Goal: Task Accomplishment & Management: Complete application form

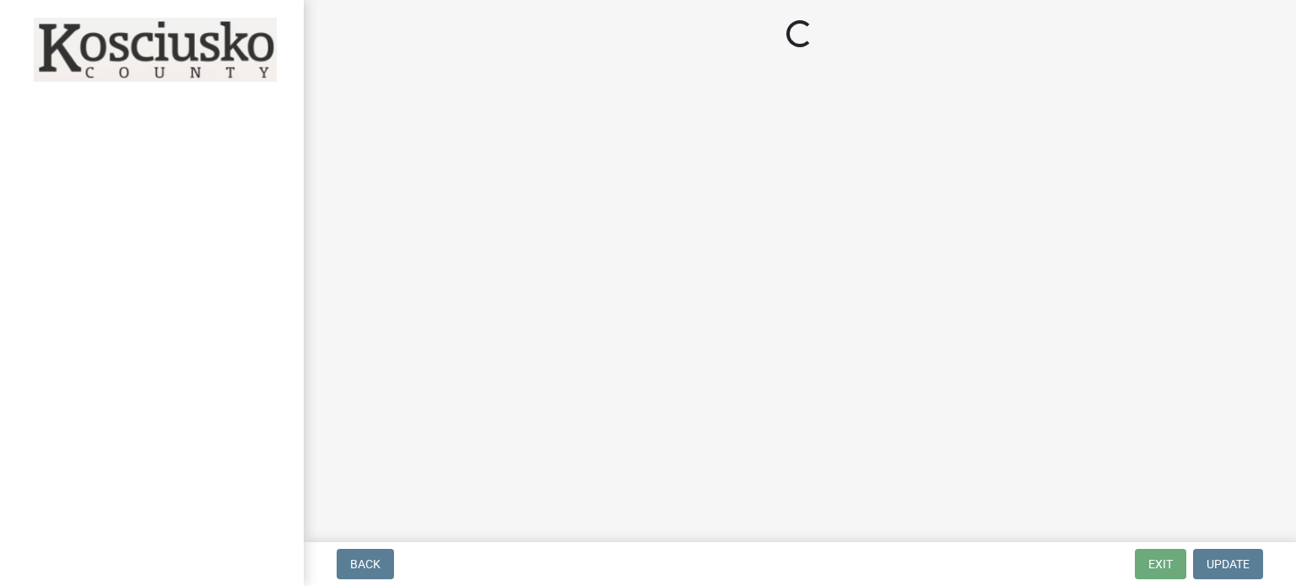
select select "IN"
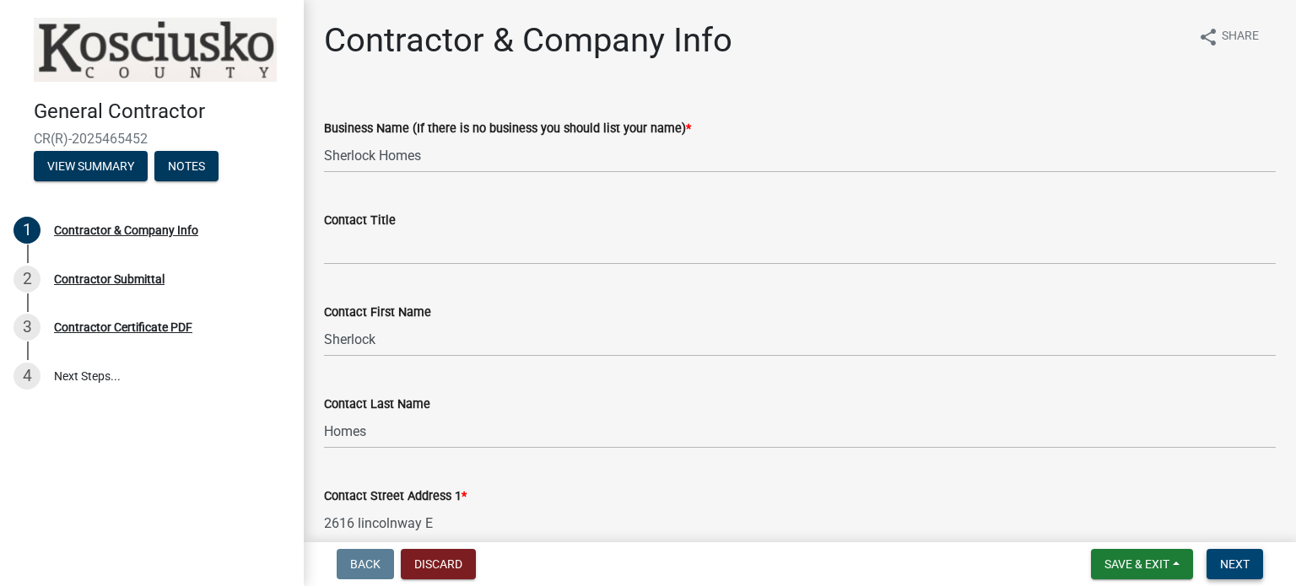
click at [1232, 558] on span "Next" at bounding box center [1235, 564] width 30 height 13
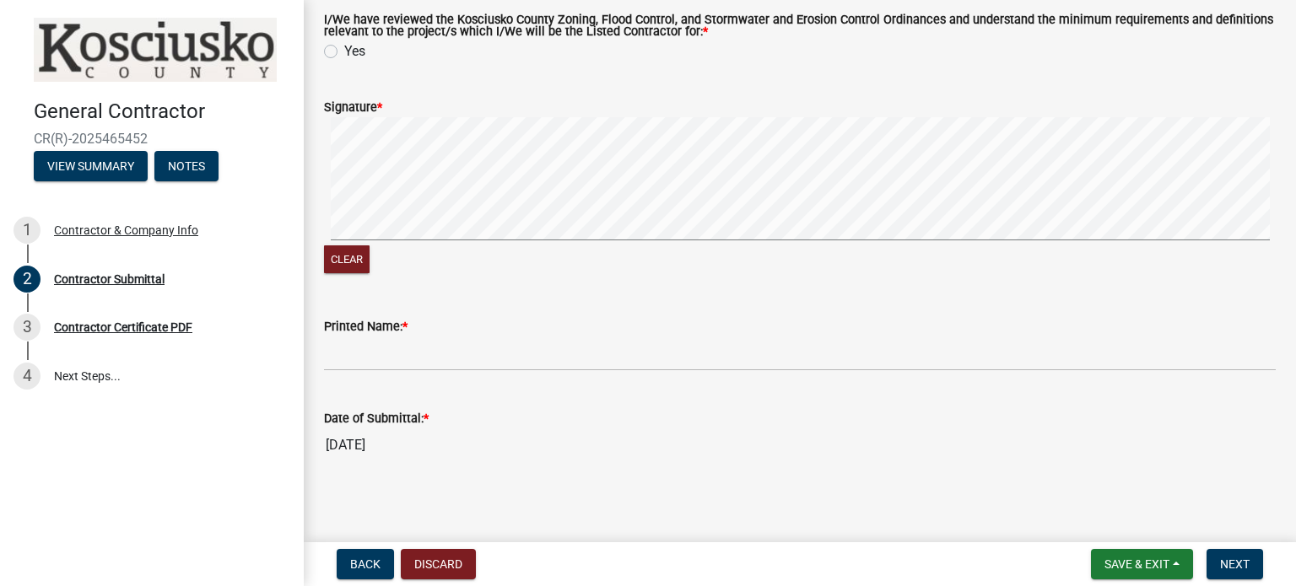
scroll to position [157, 0]
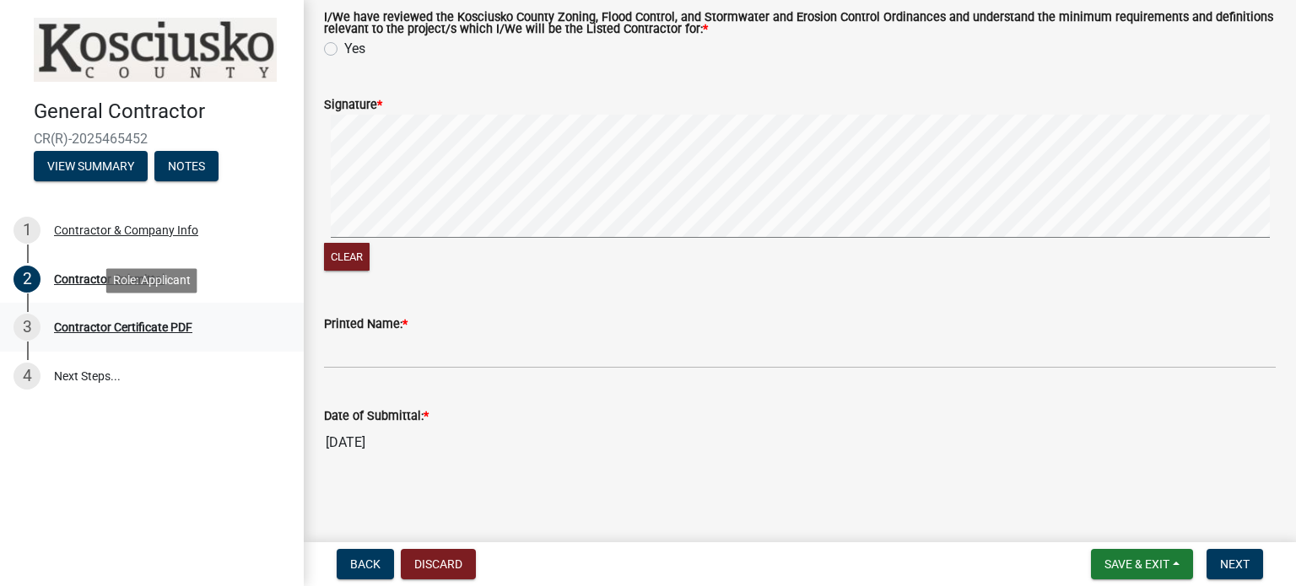
click at [126, 333] on div "Contractor Certificate PDF" at bounding box center [123, 327] width 138 height 12
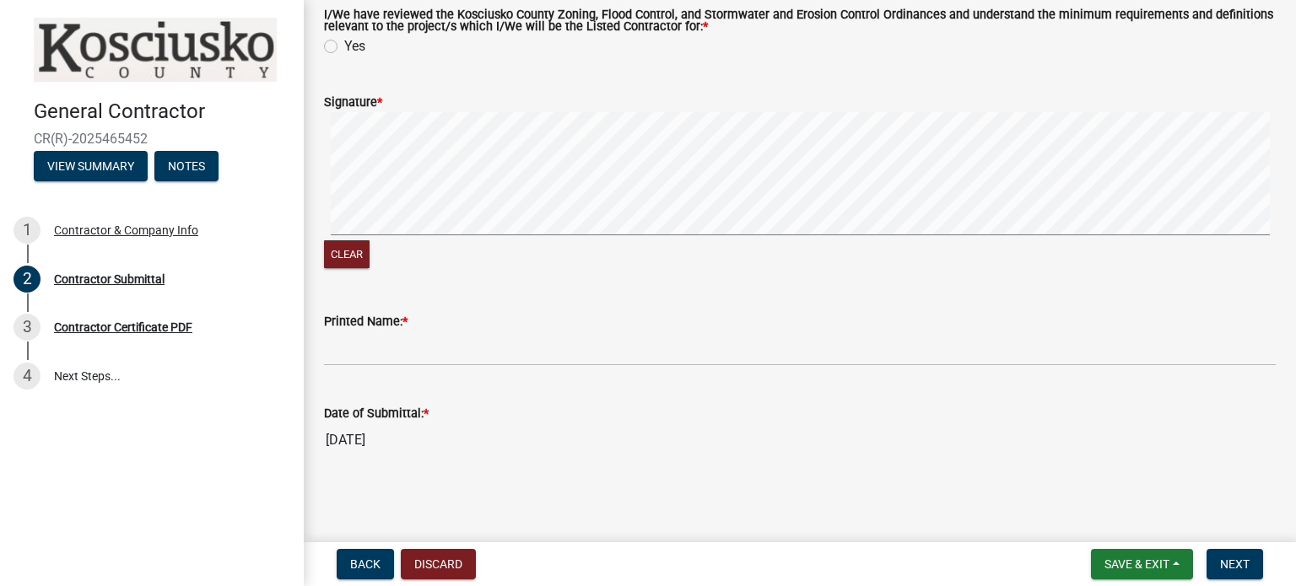
scroll to position [0, 0]
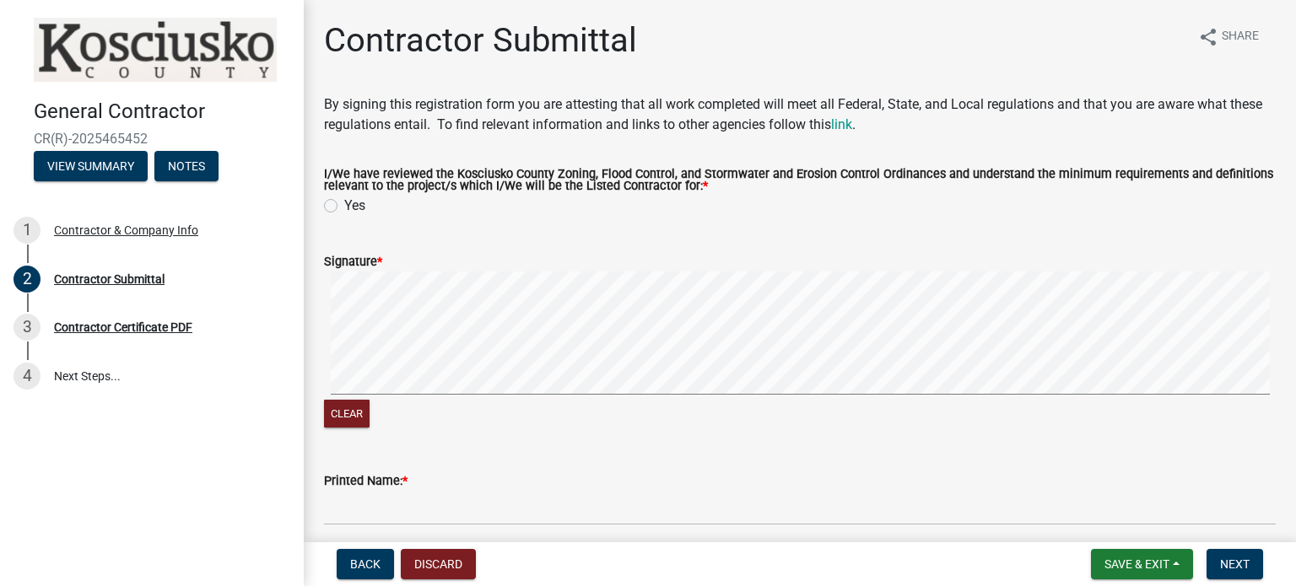
click at [344, 202] on label "Yes" at bounding box center [354, 206] width 21 height 20
click at [344, 202] on input "Yes" at bounding box center [349, 201] width 11 height 11
radio input "true"
drag, startPoint x: 1295, startPoint y: 186, endPoint x: 919, endPoint y: 137, distance: 378.5
click at [919, 137] on wm-data-entity-input "By signing this registration form you are attesting that all work completed wil…" at bounding box center [799, 121] width 951 height 54
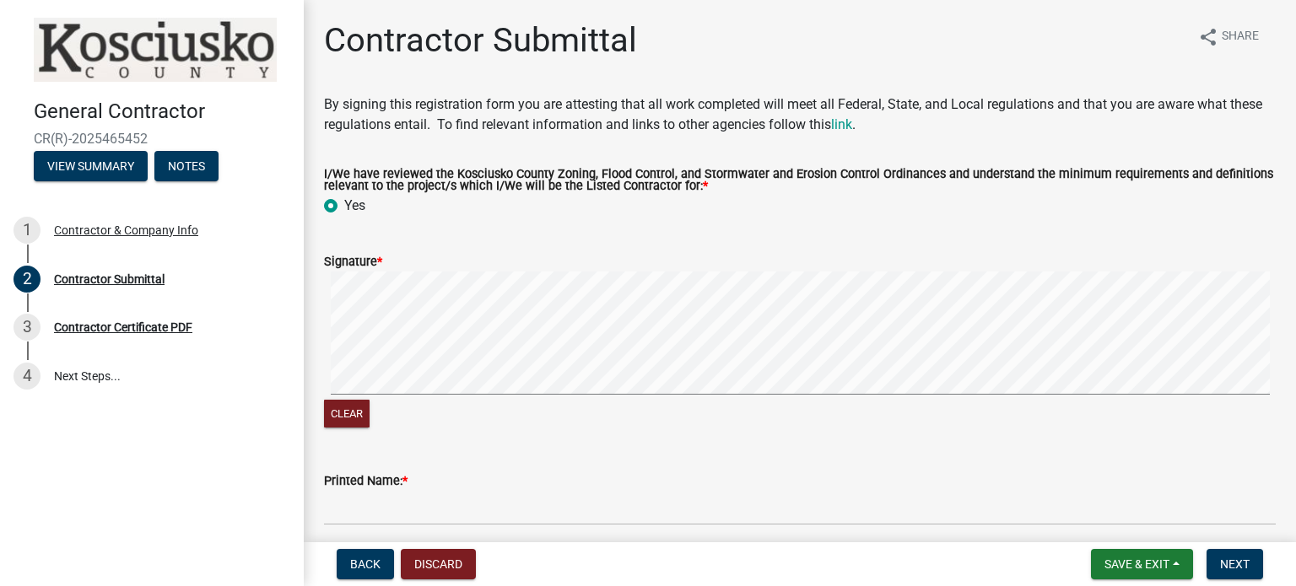
click at [941, 256] on form "Signature * Clear" at bounding box center [799, 331] width 951 height 200
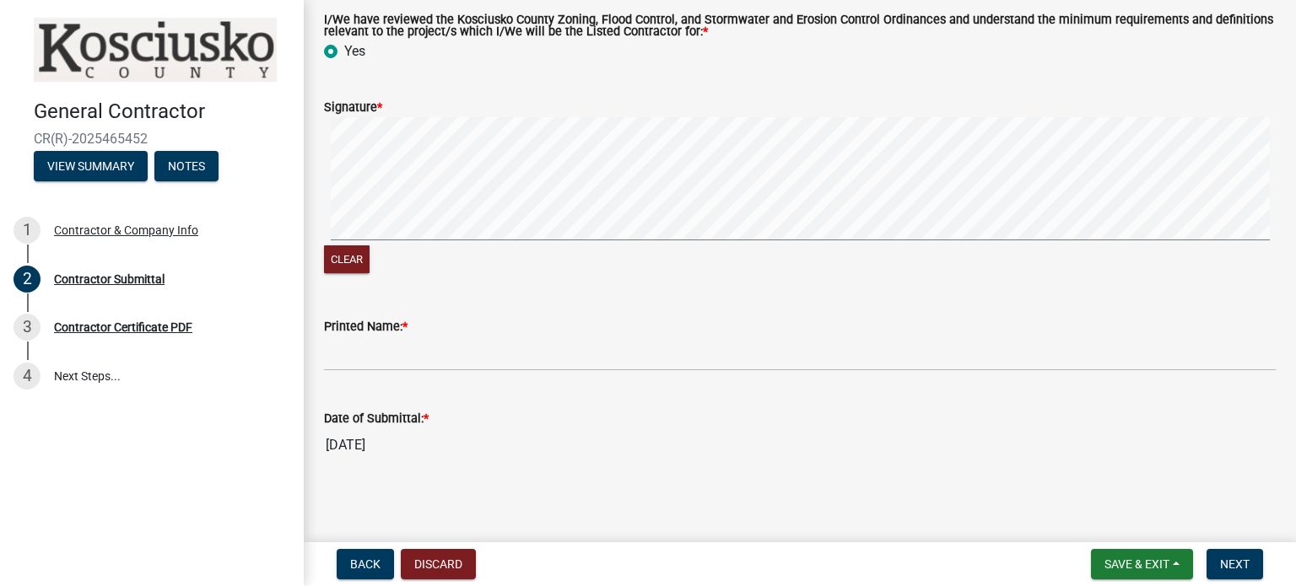
scroll to position [159, 0]
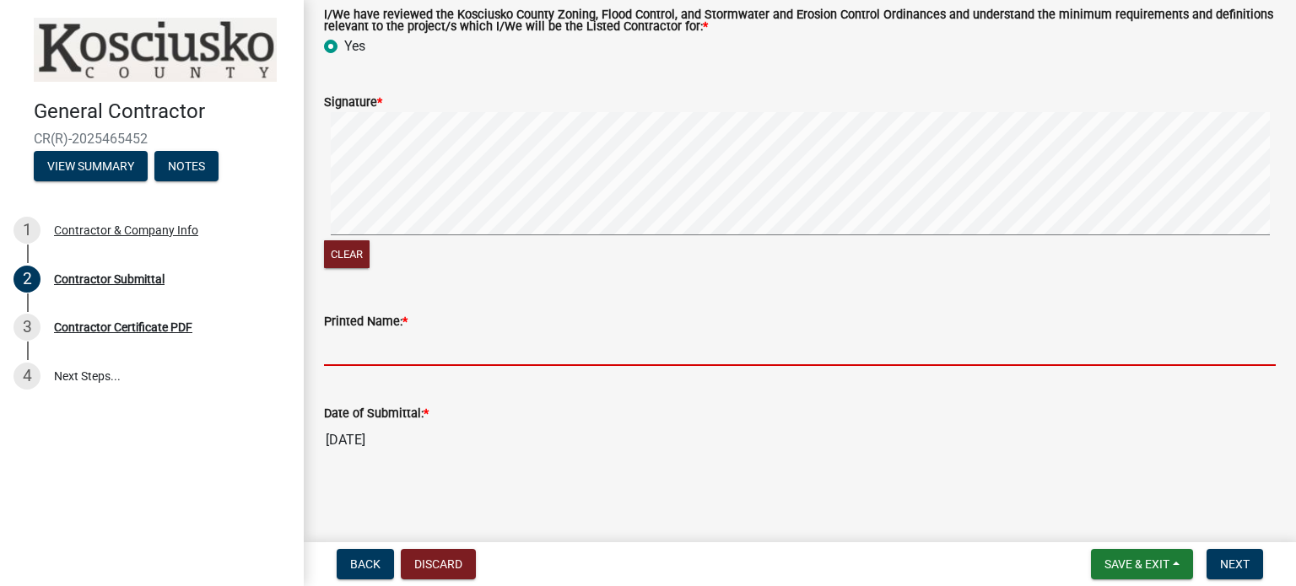
click at [442, 357] on input "Printed Name: *" at bounding box center [799, 348] width 951 height 35
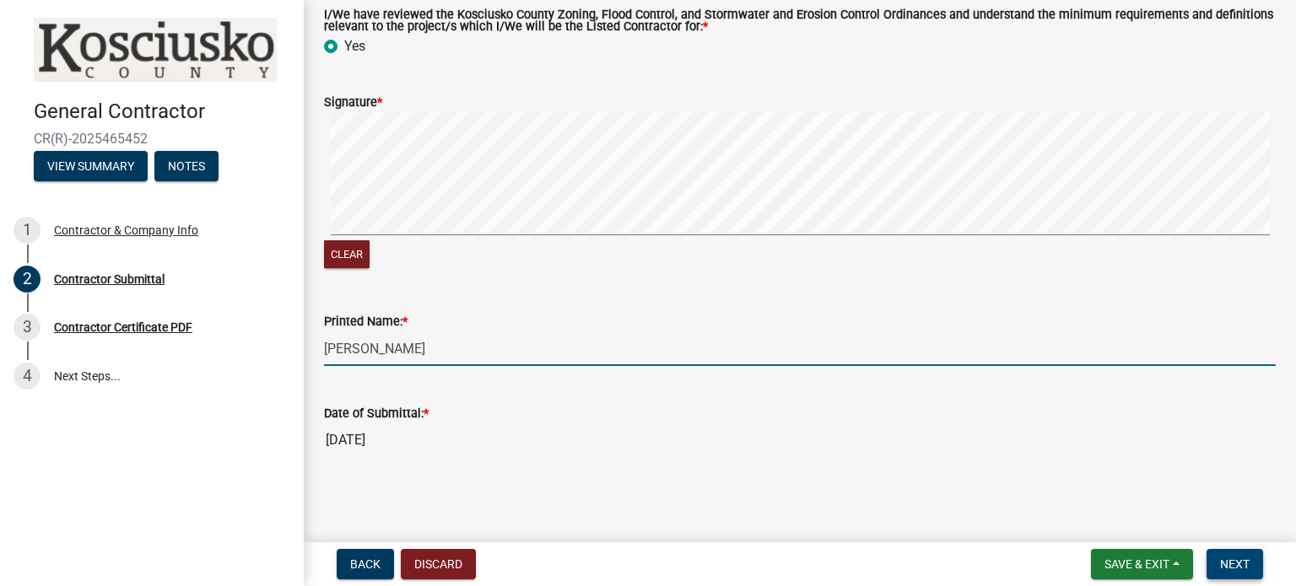
type input "[PERSON_NAME]"
click at [1209, 559] on button "Next" at bounding box center [1234, 564] width 57 height 30
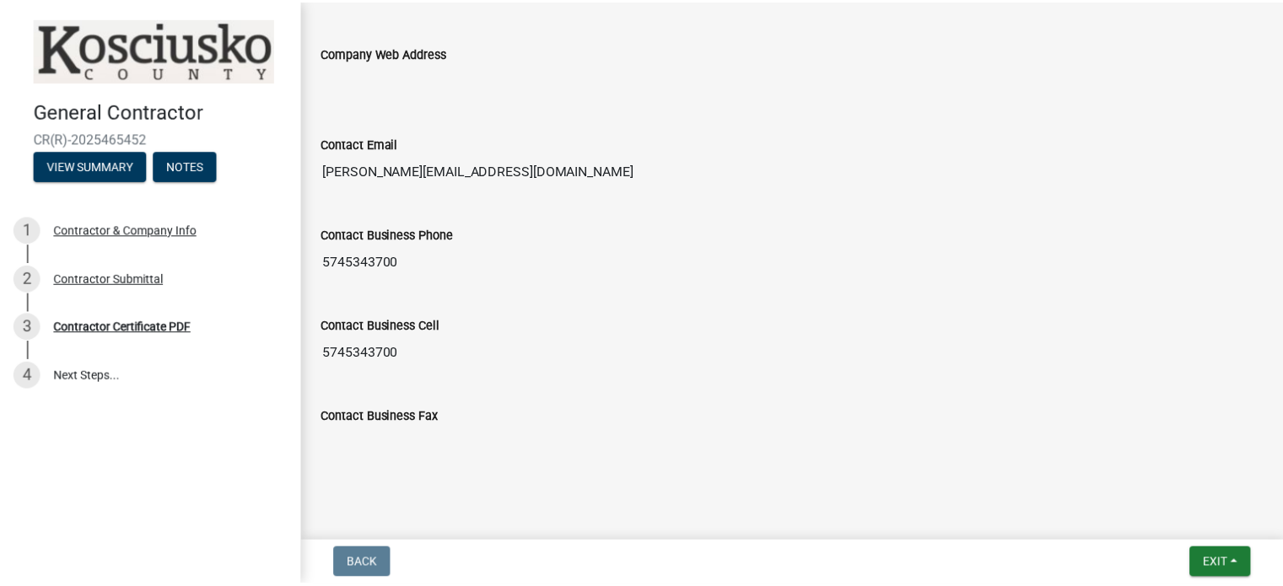
scroll to position [1022, 0]
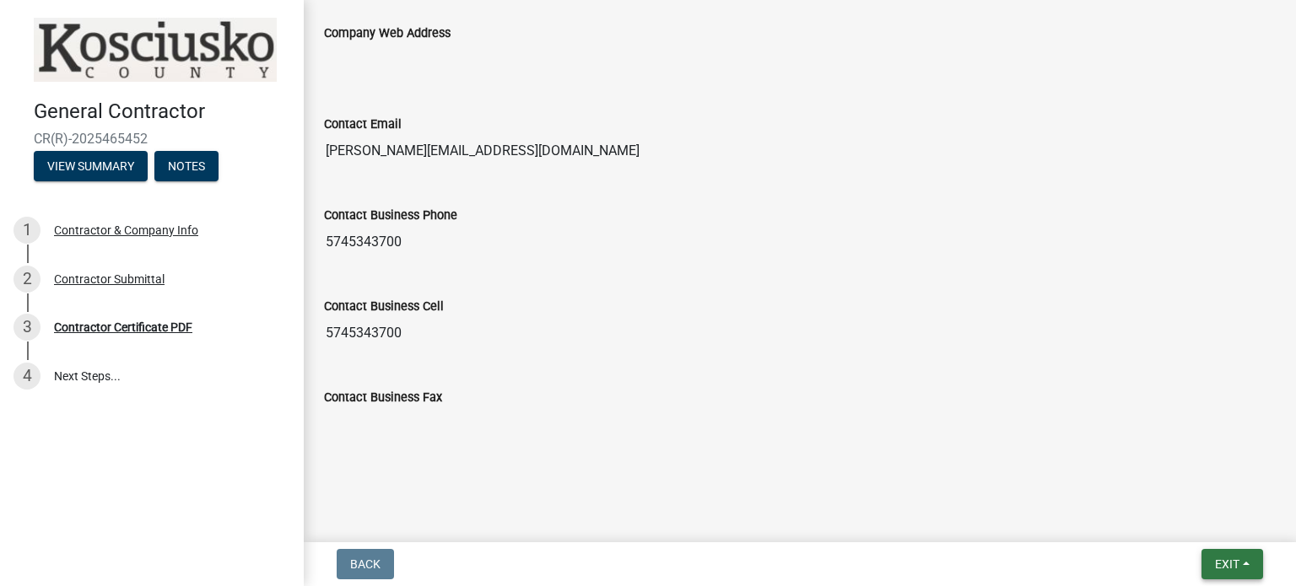
click at [1236, 569] on span "Exit" at bounding box center [1227, 564] width 24 height 13
click at [1178, 523] on button "Save & Exit" at bounding box center [1196, 520] width 135 height 40
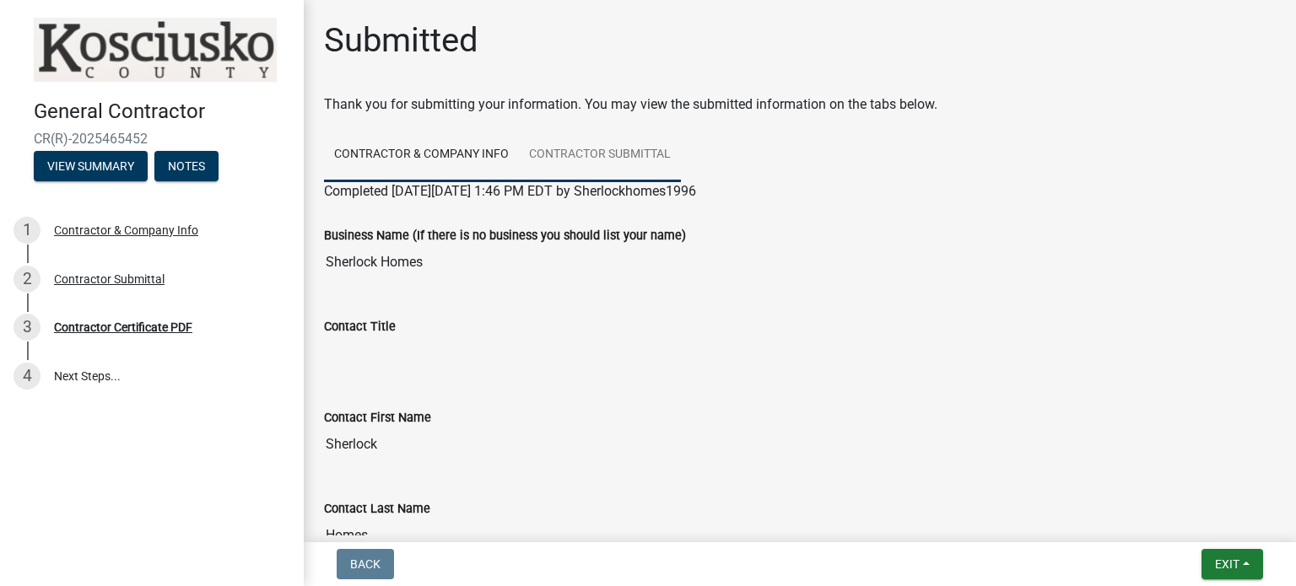
click at [585, 159] on link "Contractor Submittal" at bounding box center [600, 155] width 162 height 54
